Goal: Task Accomplishment & Management: Manage account settings

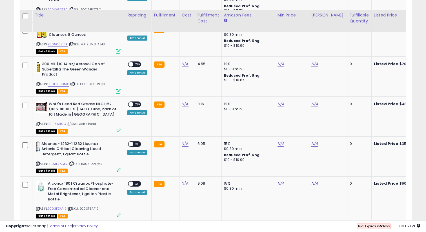
scroll to position [1115, 0]
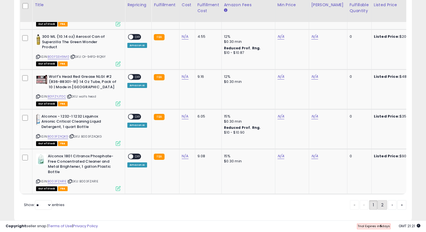
click at [378, 200] on link "2" at bounding box center [382, 205] width 10 height 10
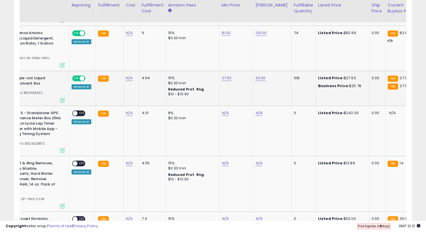
scroll to position [0, 0]
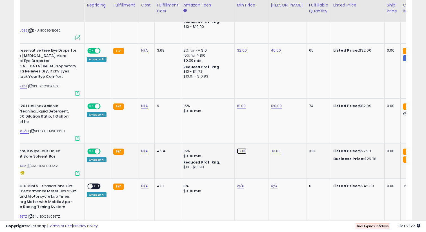
click at [241, 148] on link "27.00" at bounding box center [242, 151] width 10 height 6
click at [234, 127] on input "*****" at bounding box center [225, 127] width 50 height 10
type input "*"
type input "**"
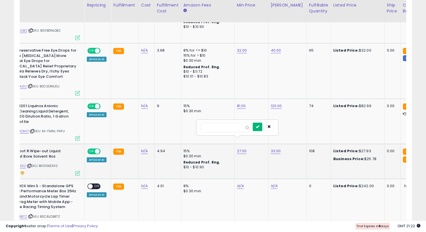
click at [260, 124] on button "submit" at bounding box center [258, 126] width 10 height 8
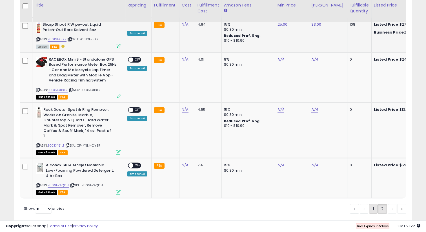
click at [370, 204] on link "1" at bounding box center [373, 209] width 8 height 10
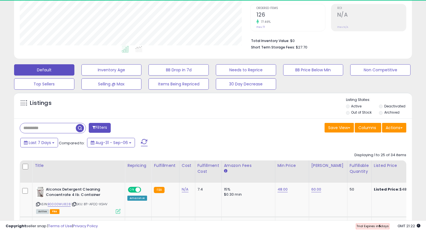
click at [374, 190] on b "Listed Price:" at bounding box center [387, 188] width 26 height 5
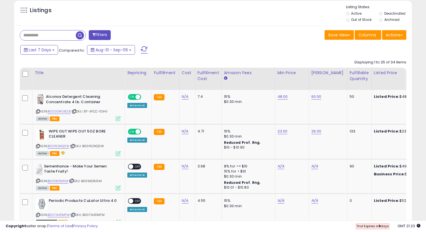
scroll to position [205, 0]
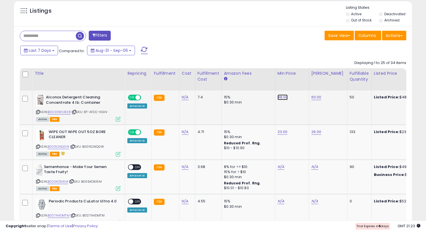
click at [278, 98] on link "48.00" at bounding box center [282, 97] width 10 height 6
click at [290, 85] on span at bounding box center [288, 84] width 4 height 4
type input "**"
click at [300, 82] on icon "submit" at bounding box center [297, 82] width 3 height 3
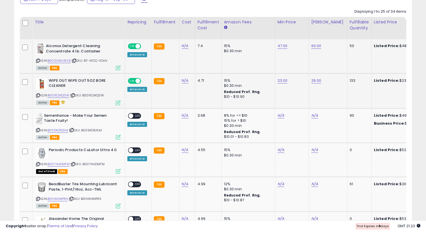
scroll to position [257, 0]
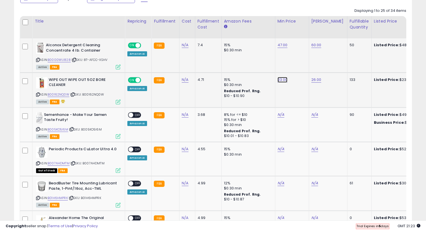
click at [282, 80] on link "23.00" at bounding box center [282, 80] width 10 height 6
click at [289, 66] on span at bounding box center [288, 66] width 4 height 4
type input "****"
click at [303, 64] on button "submit" at bounding box center [298, 65] width 10 height 8
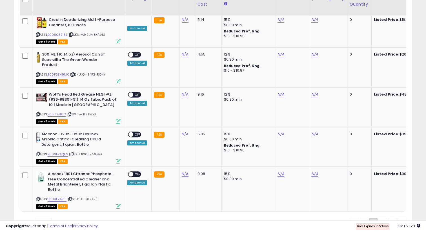
scroll to position [1115, 0]
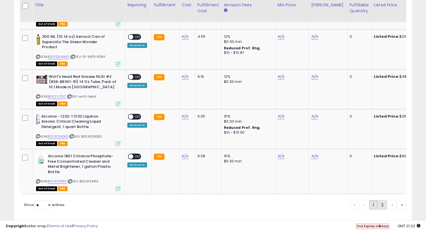
click at [378, 200] on link "2" at bounding box center [382, 205] width 10 height 10
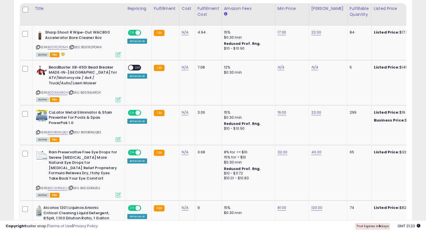
scroll to position [271, 0]
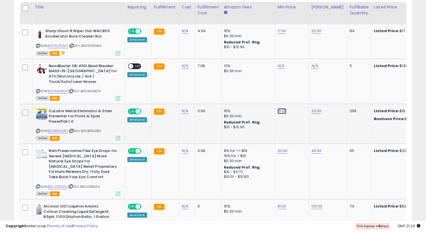
click at [280, 108] on link "19.00" at bounding box center [281, 111] width 9 height 6
click at [289, 93] on span at bounding box center [287, 93] width 4 height 4
type input "****"
click at [299, 91] on icon "submit" at bounding box center [297, 91] width 3 height 3
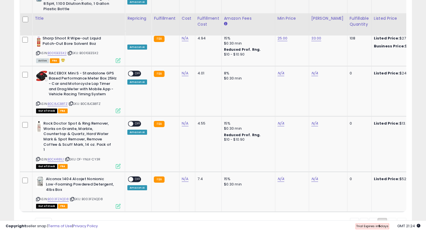
scroll to position [498, 0]
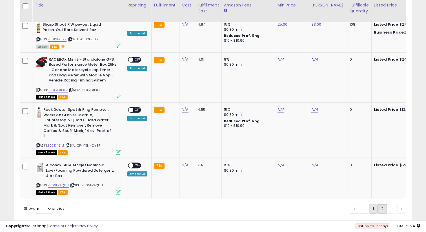
click at [370, 204] on link "1" at bounding box center [373, 209] width 8 height 10
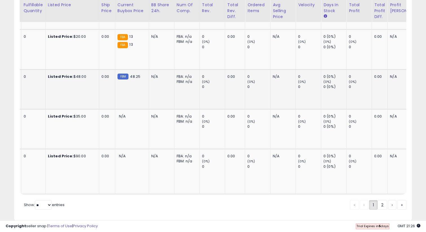
scroll to position [0, 242]
